Goal: Navigation & Orientation: Understand site structure

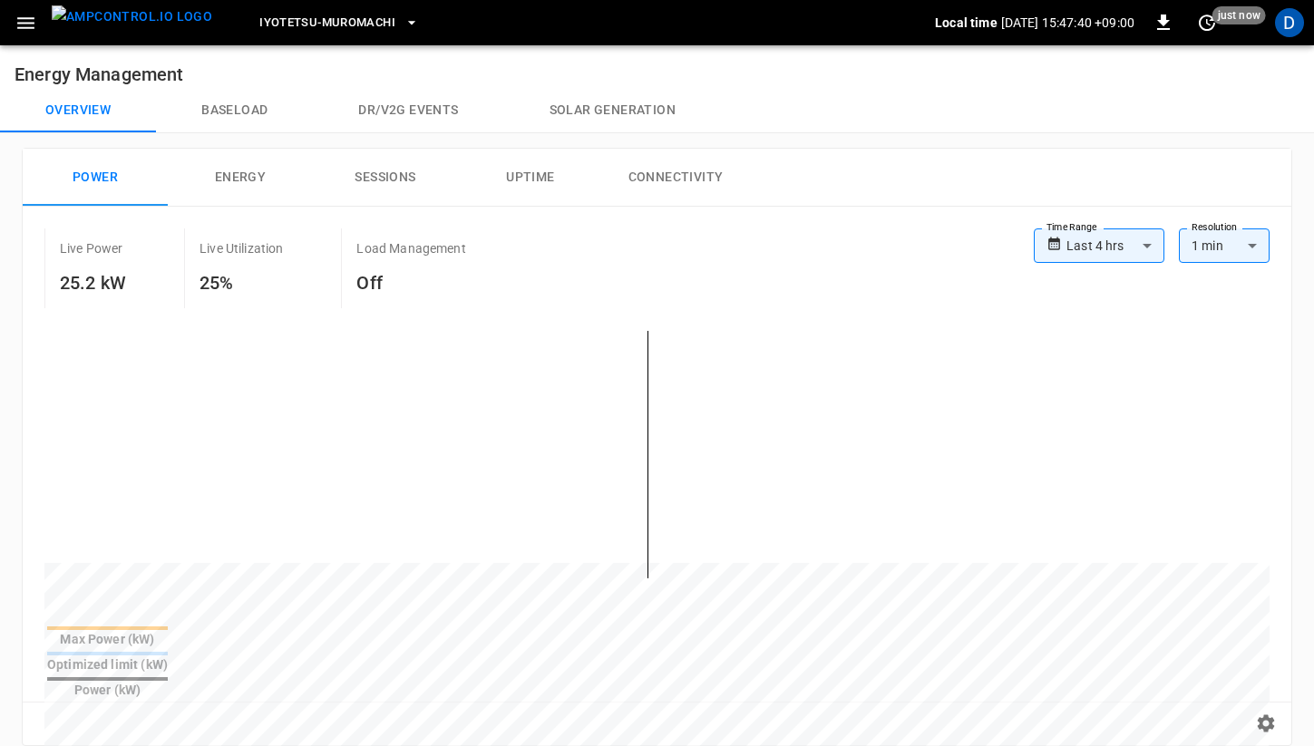
scroll to position [667, 0]
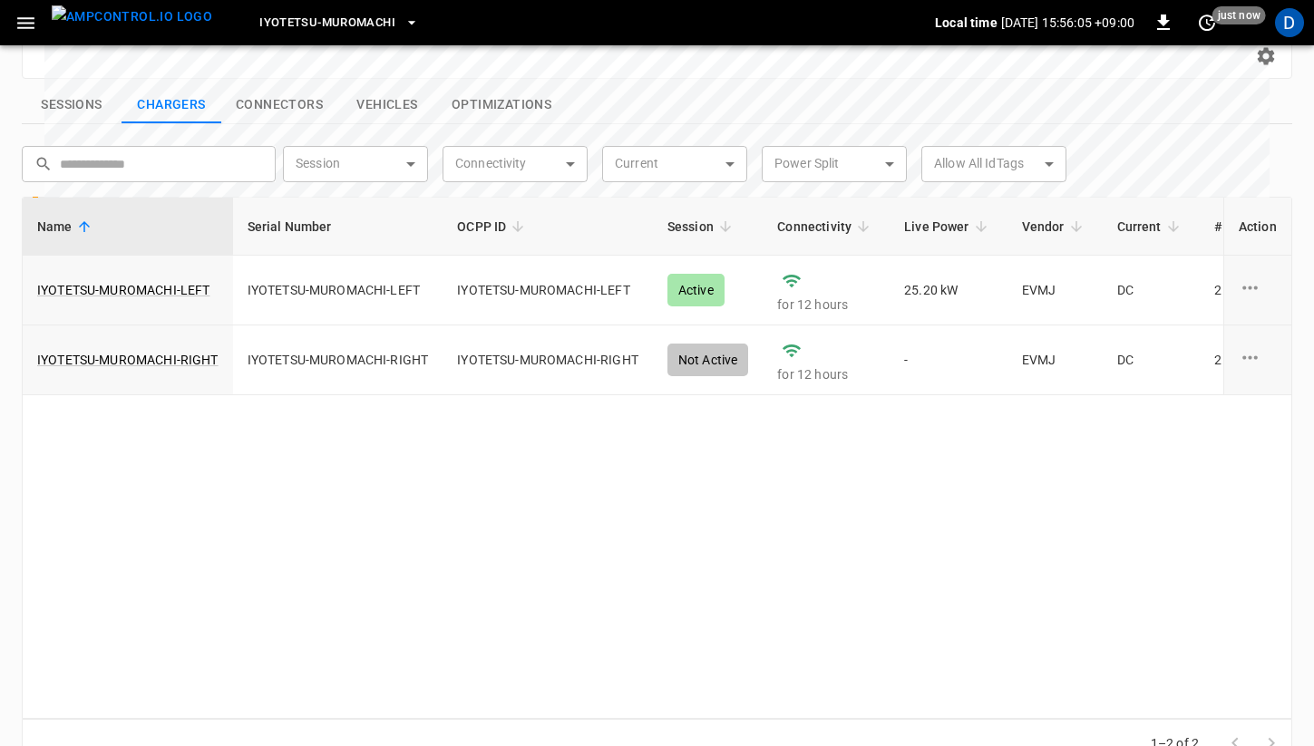
click at [64, 86] on button "Sessions" at bounding box center [72, 105] width 100 height 38
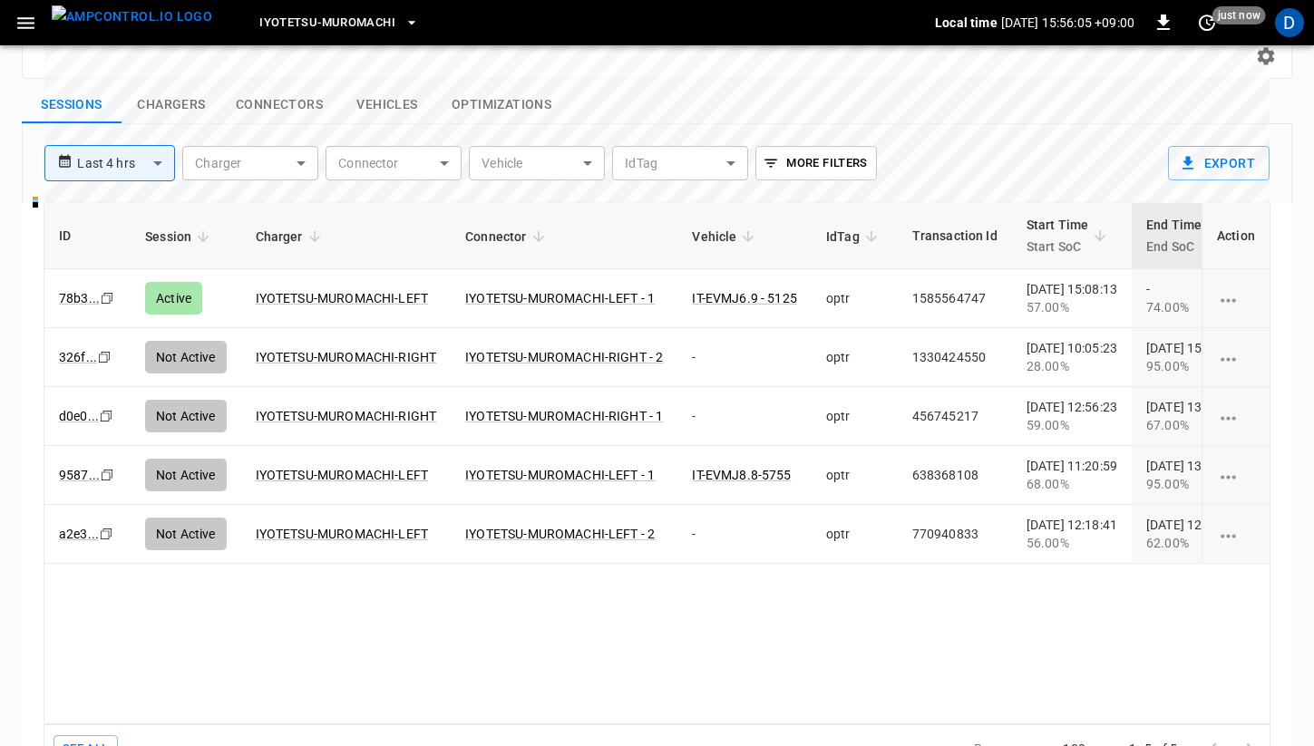
scroll to position [0, 0]
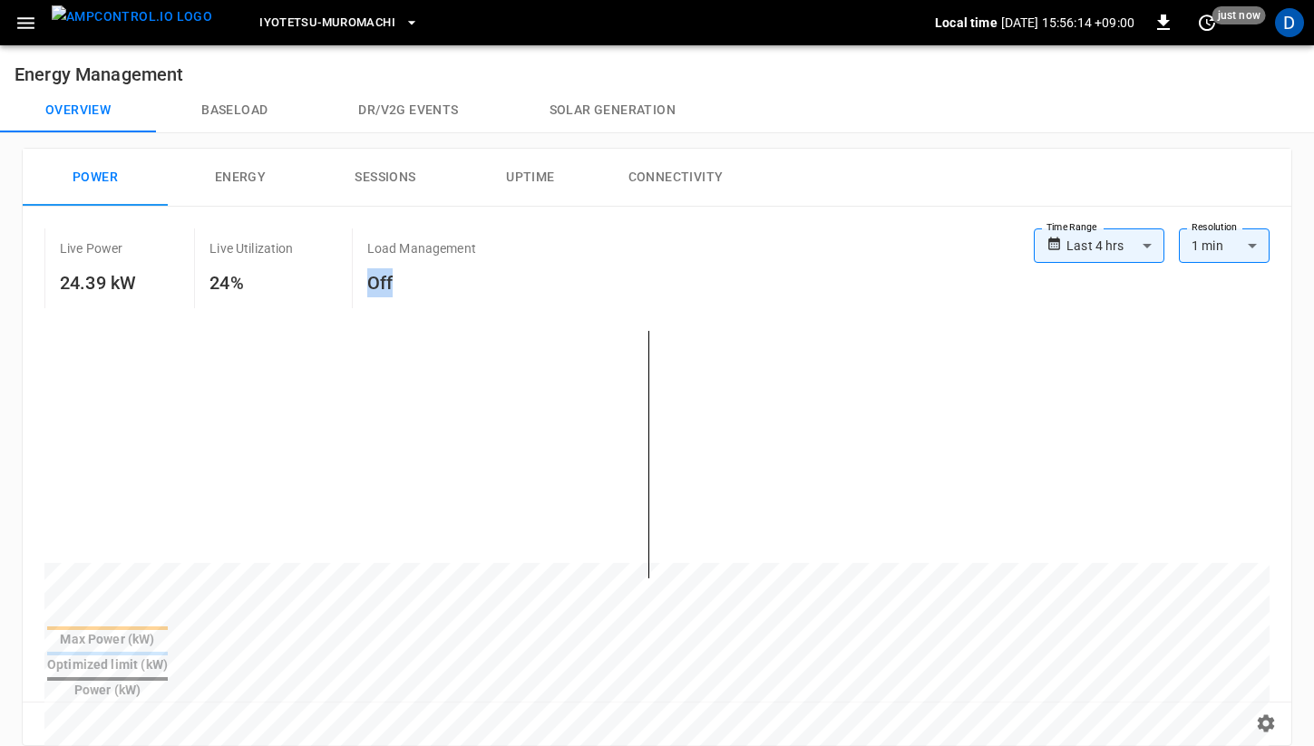
drag, startPoint x: 374, startPoint y: 285, endPoint x: 462, endPoint y: 285, distance: 88.9
click at [462, 285] on h6 "Off" at bounding box center [421, 282] width 109 height 29
click at [240, 119] on button "Baseload" at bounding box center [234, 111] width 157 height 44
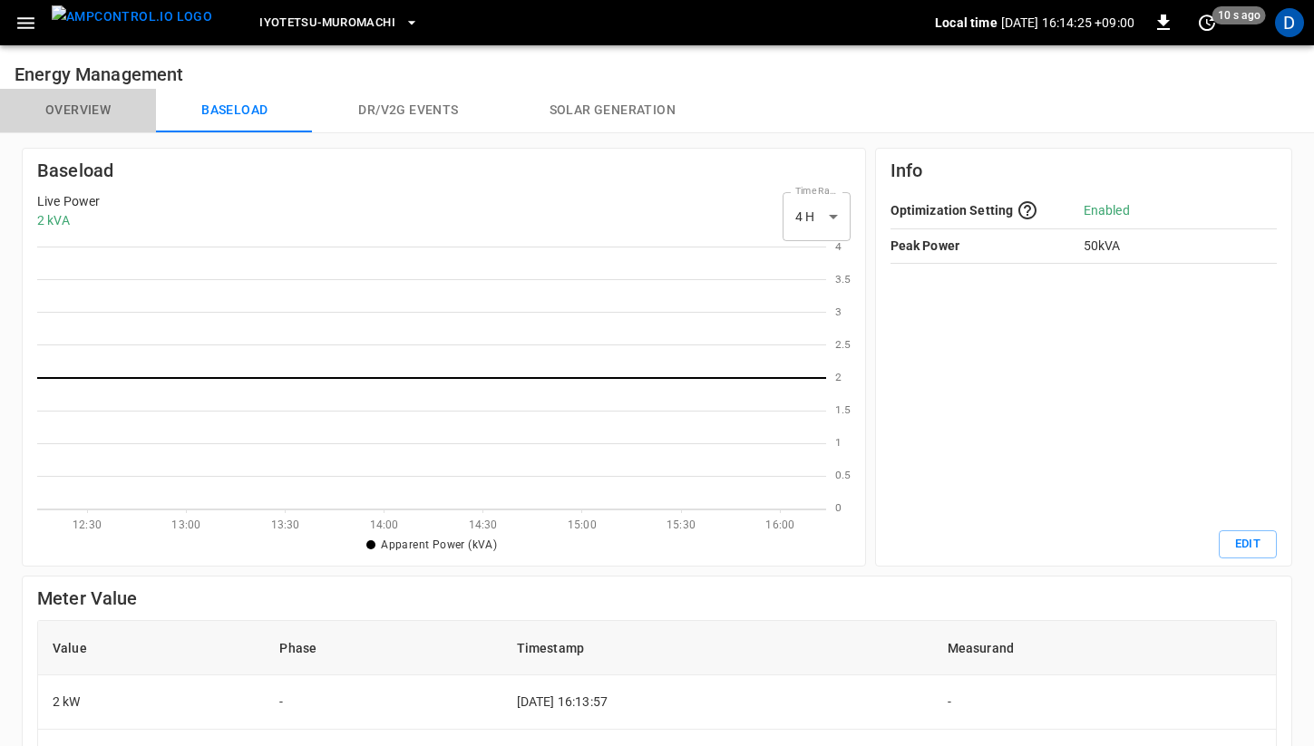
click at [69, 118] on button "Overview" at bounding box center [78, 111] width 156 height 44
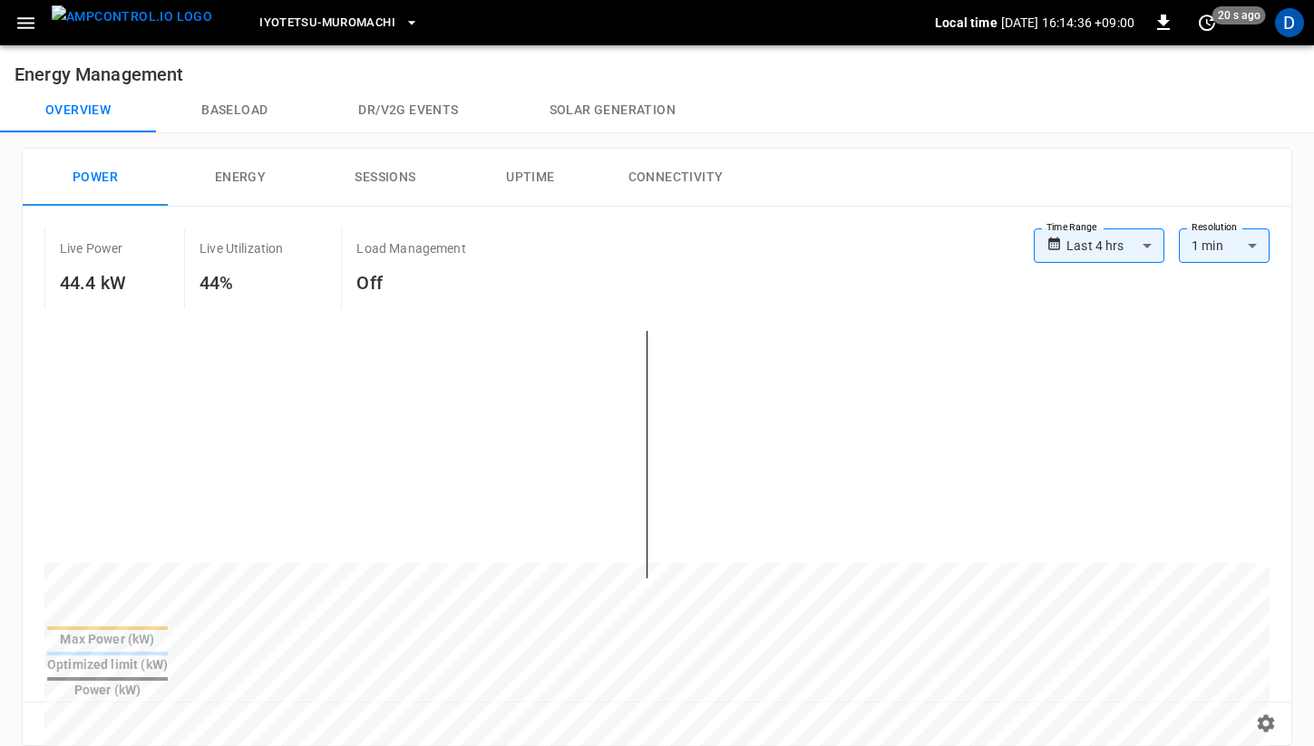
click at [237, 114] on button "Baseload" at bounding box center [234, 111] width 157 height 44
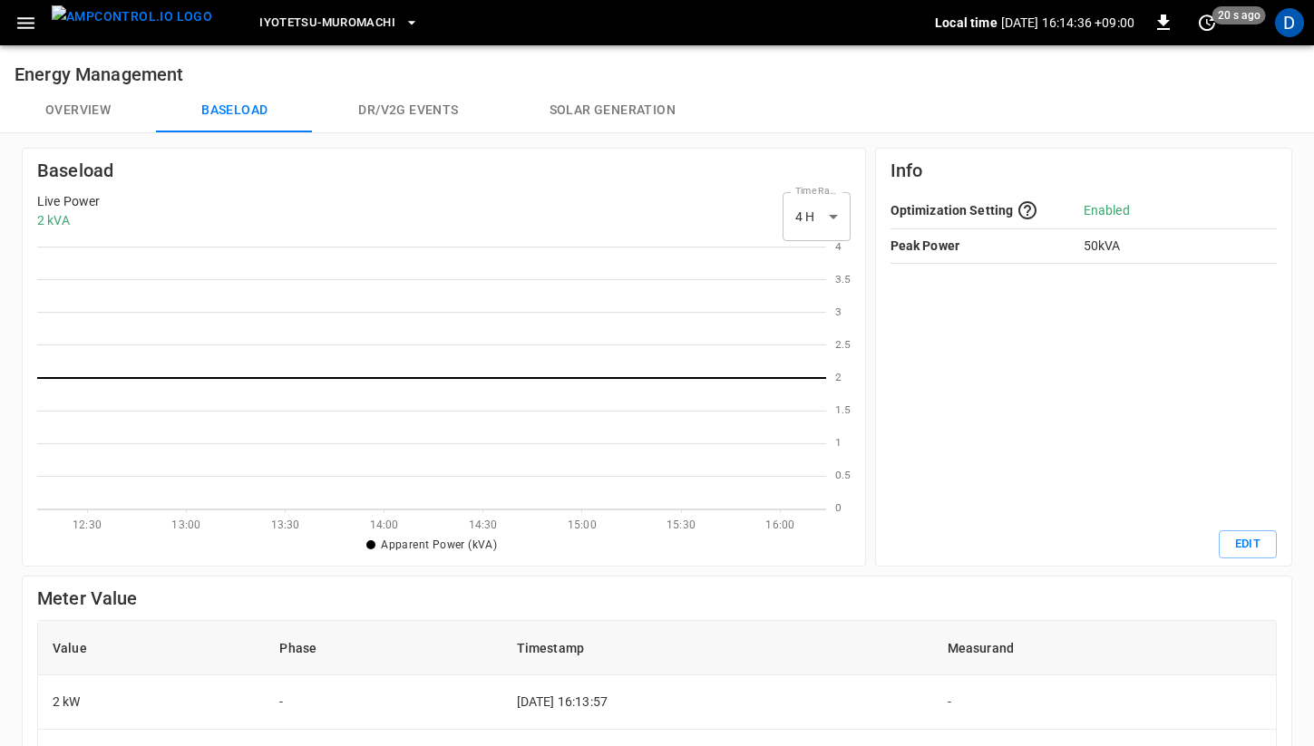
scroll to position [263, 788]
click at [429, 89] on button "Dr/V2G events" at bounding box center [408, 111] width 190 height 44
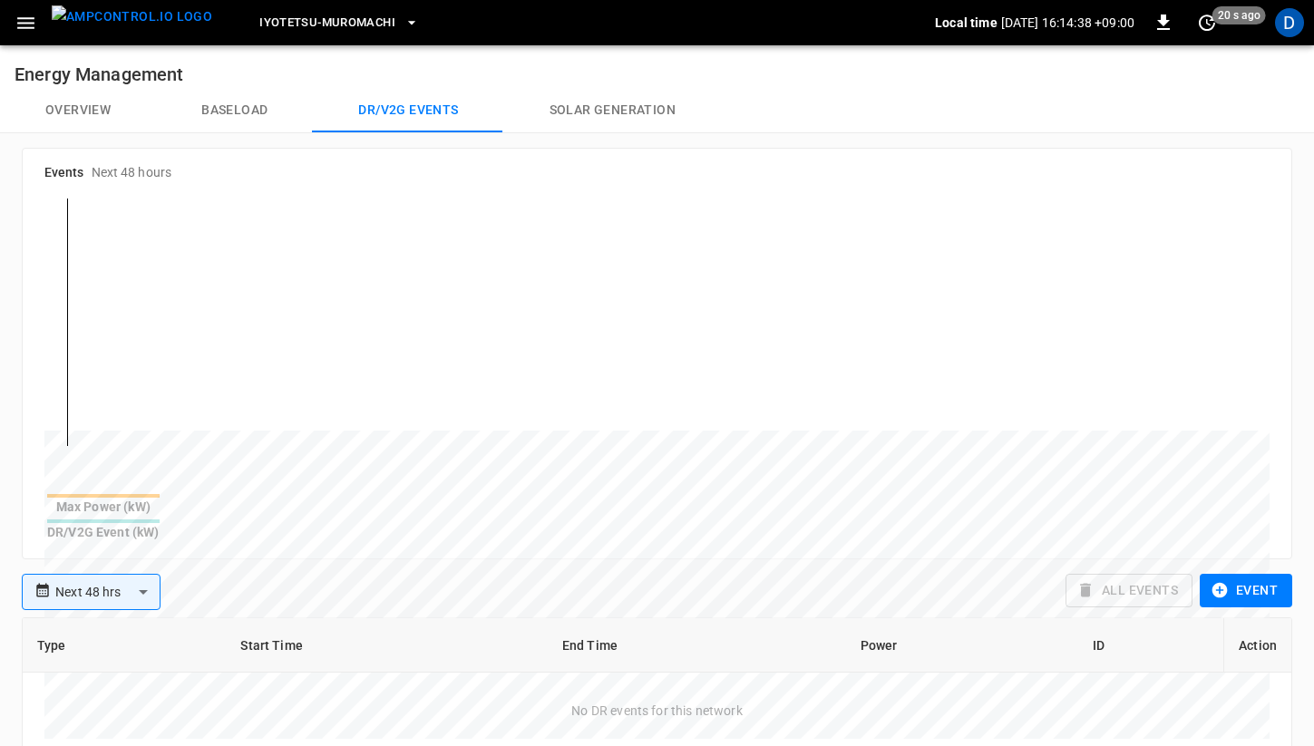
click at [602, 110] on button "Solar generation" at bounding box center [612, 111] width 217 height 44
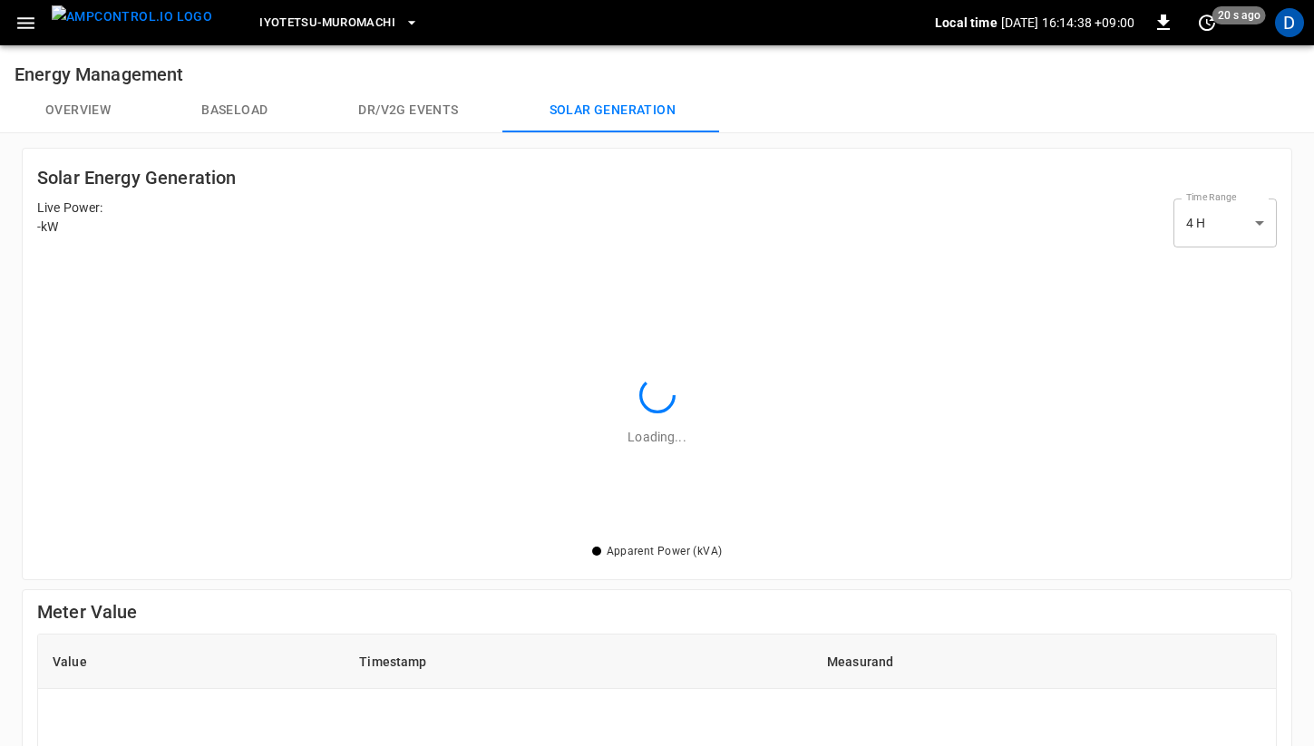
scroll to position [286, 1239]
click at [76, 122] on button "Overview" at bounding box center [78, 111] width 156 height 44
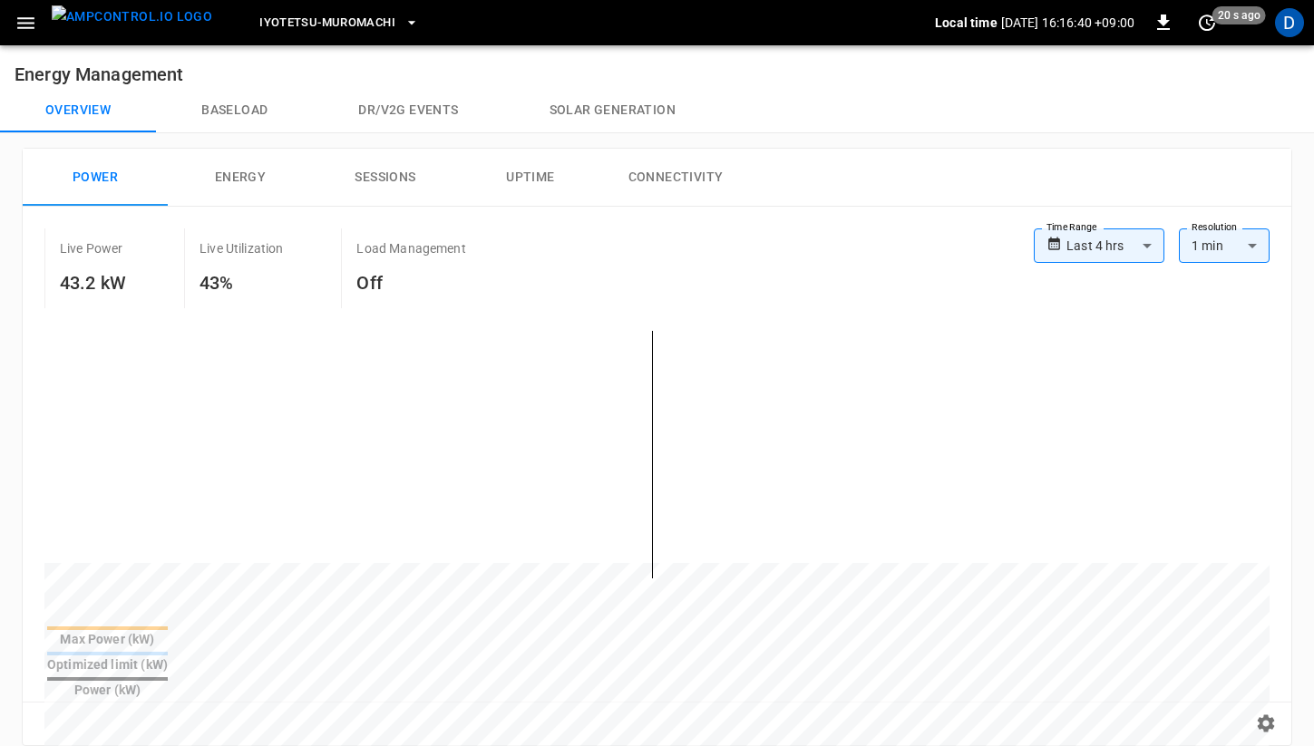
click at [786, 109] on div "Overview Baseload Dr/V2G events Solar generation" at bounding box center [657, 111] width 1314 height 44
